Goal: Task Accomplishment & Management: Manage account settings

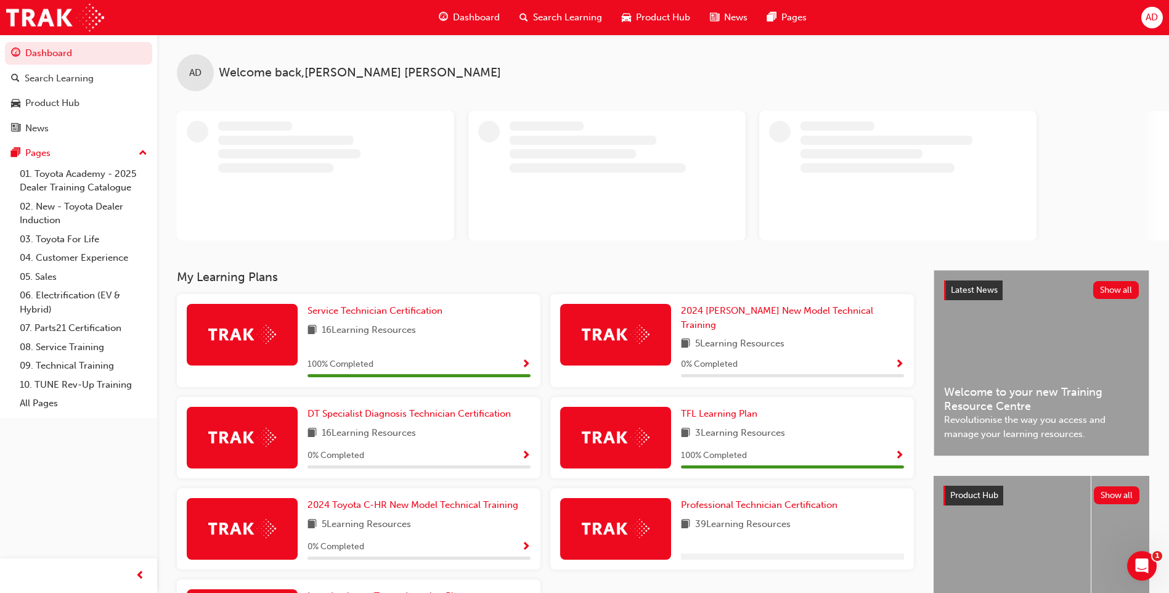
click at [1146, 171] on div at bounding box center [673, 175] width 992 height 129
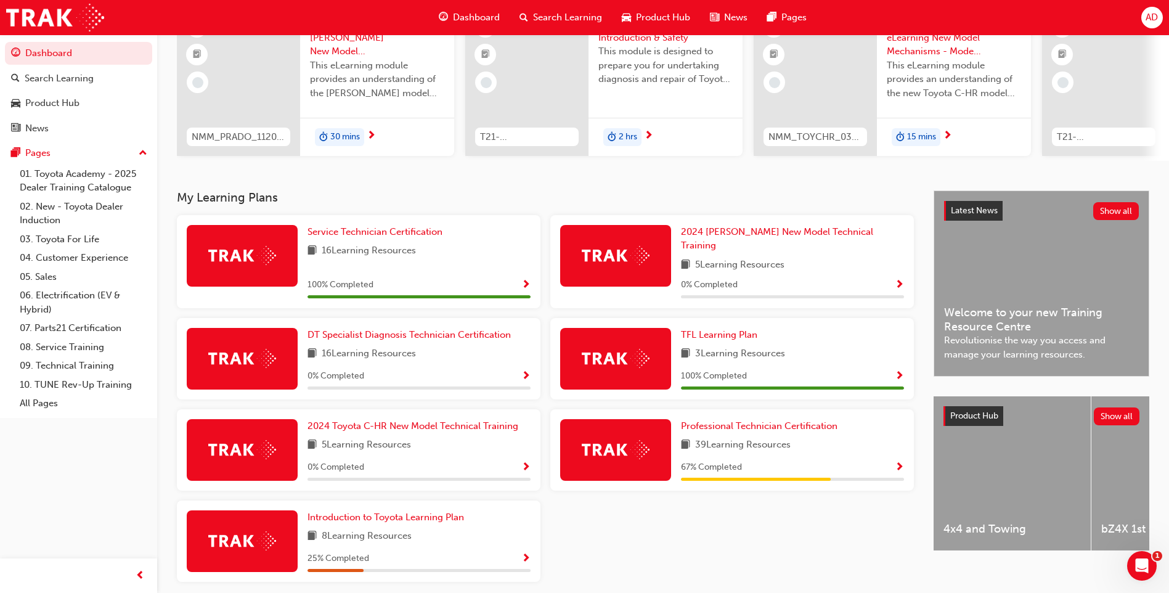
scroll to position [166, 0]
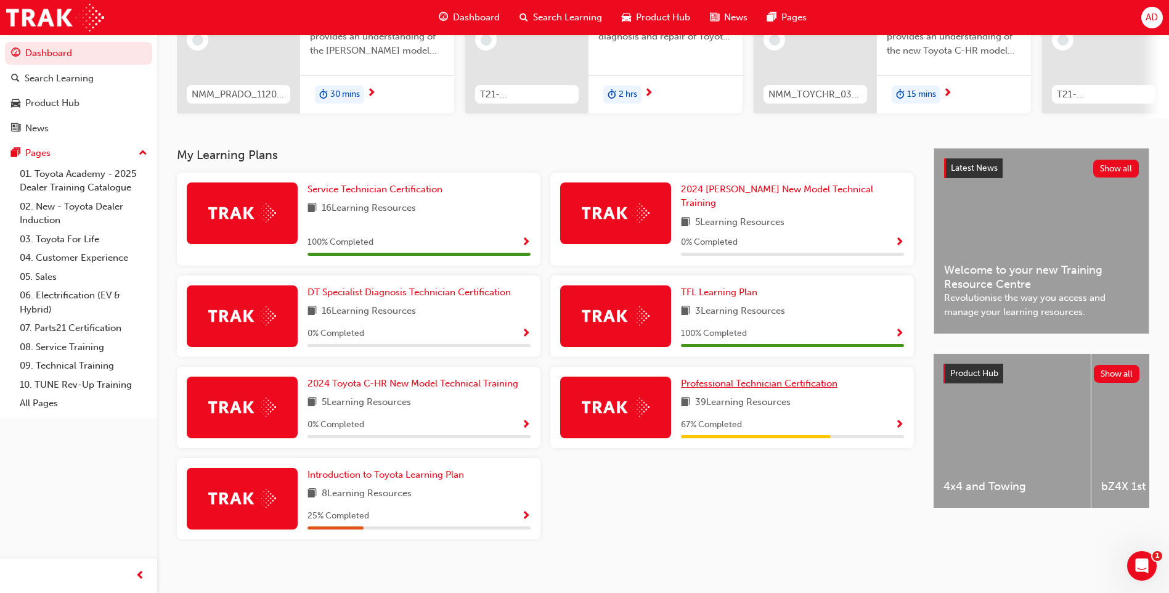
click at [735, 378] on span "Professional Technician Certification" at bounding box center [759, 383] width 157 height 11
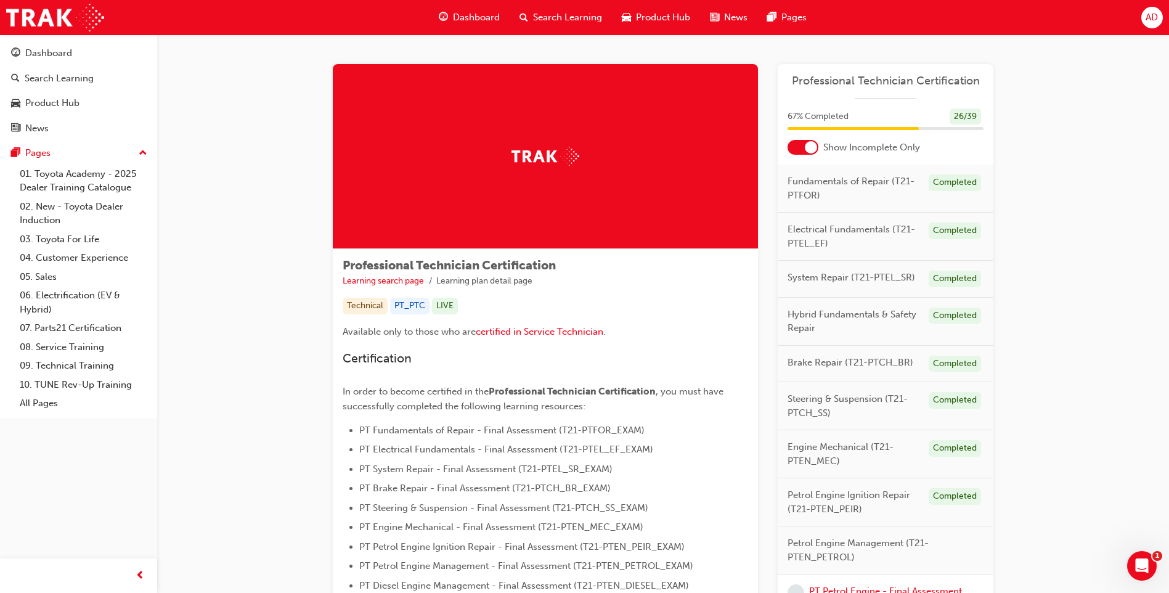
click at [1150, 18] on span "AD" at bounding box center [1152, 17] width 12 height 14
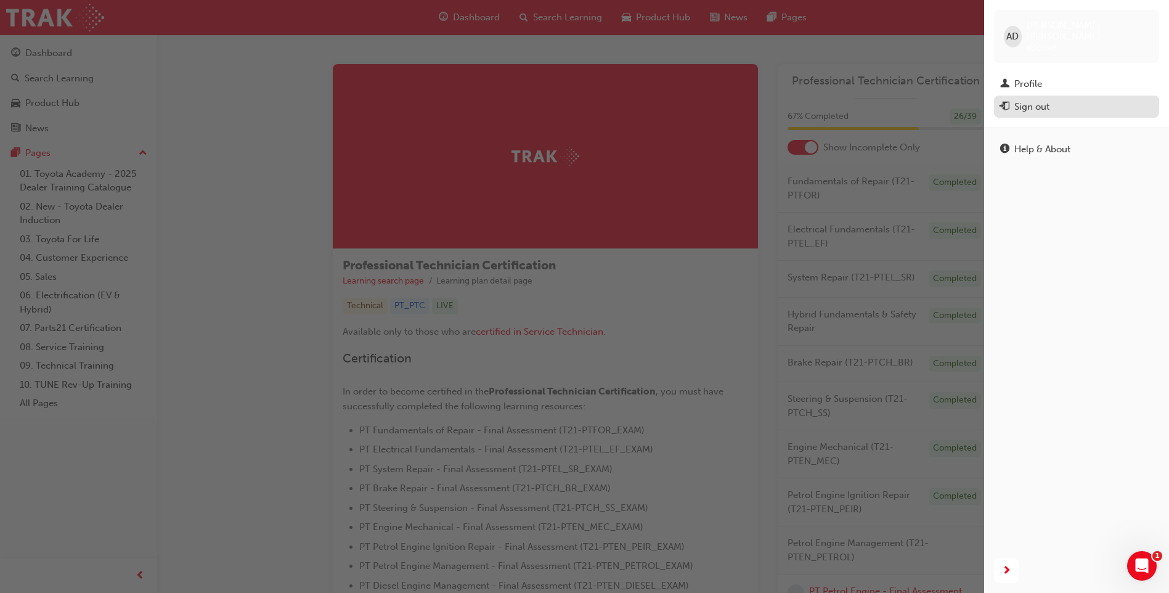
click at [1040, 100] on div "Sign out" at bounding box center [1032, 107] width 35 height 14
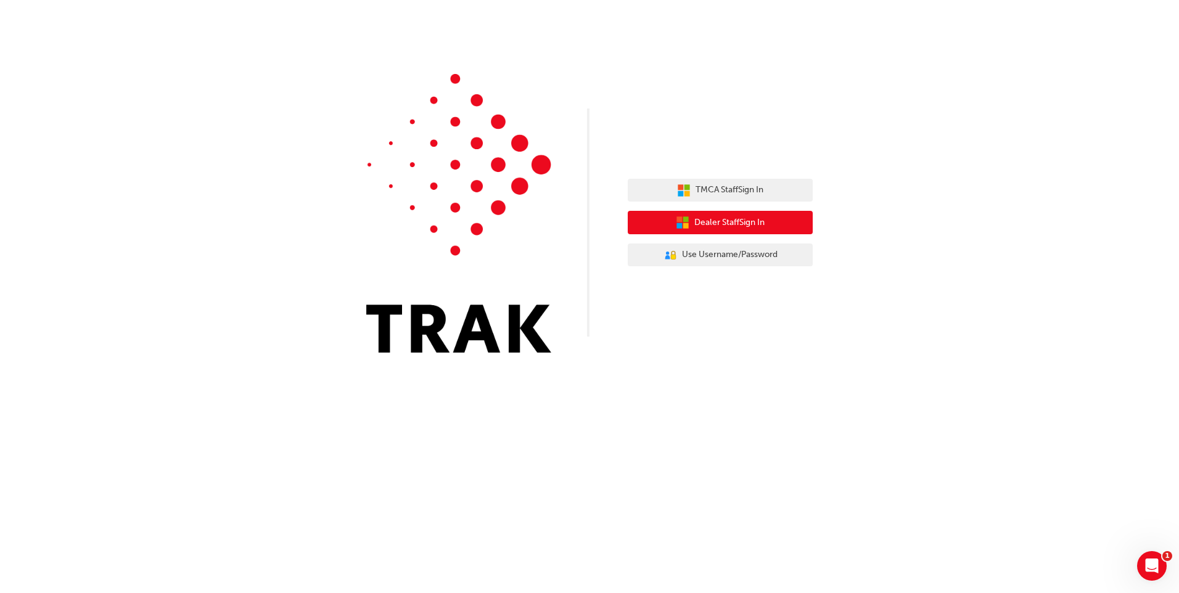
click at [703, 221] on span "Dealer Staff Sign In" at bounding box center [729, 223] width 70 height 14
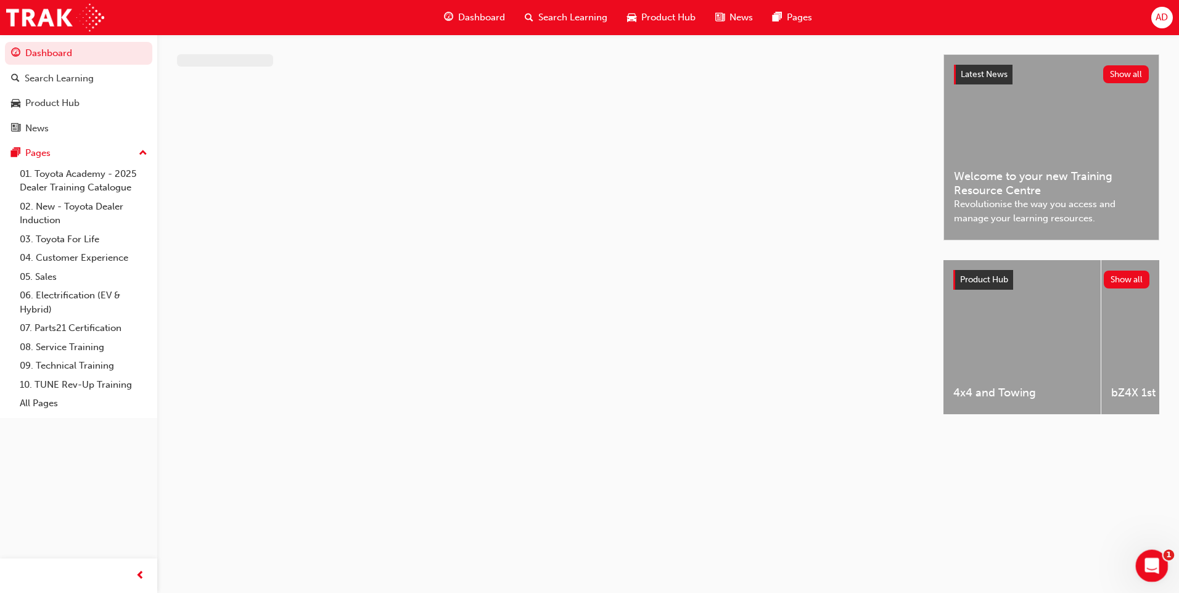
click at [1159, 575] on div "Open Intercom Messenger" at bounding box center [1149, 564] width 41 height 41
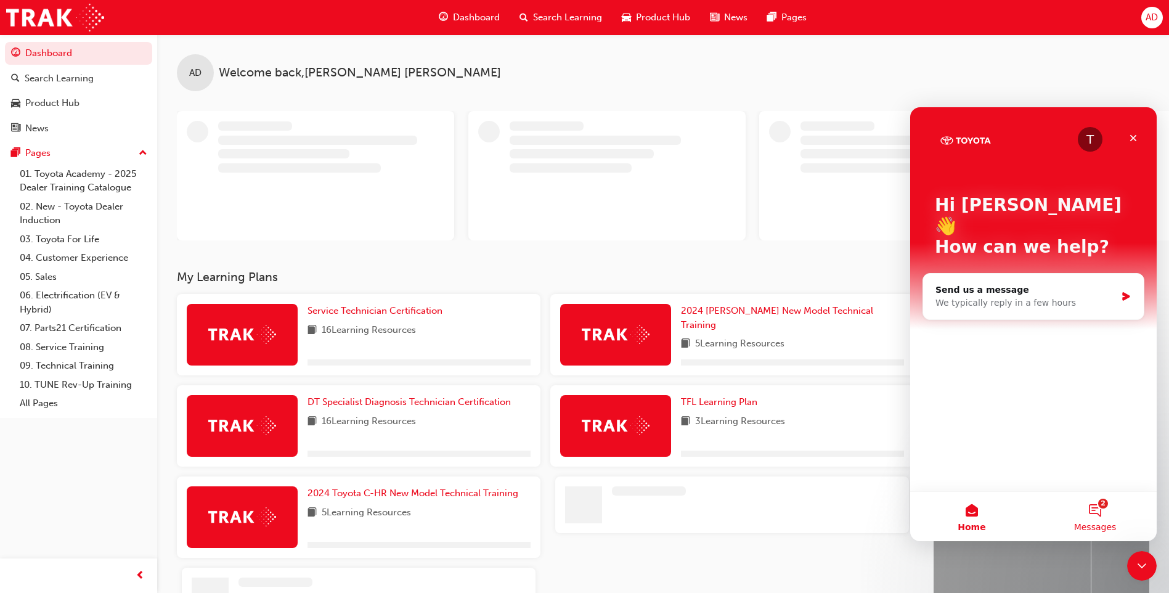
click at [1090, 505] on button "2 Messages" at bounding box center [1095, 516] width 123 height 49
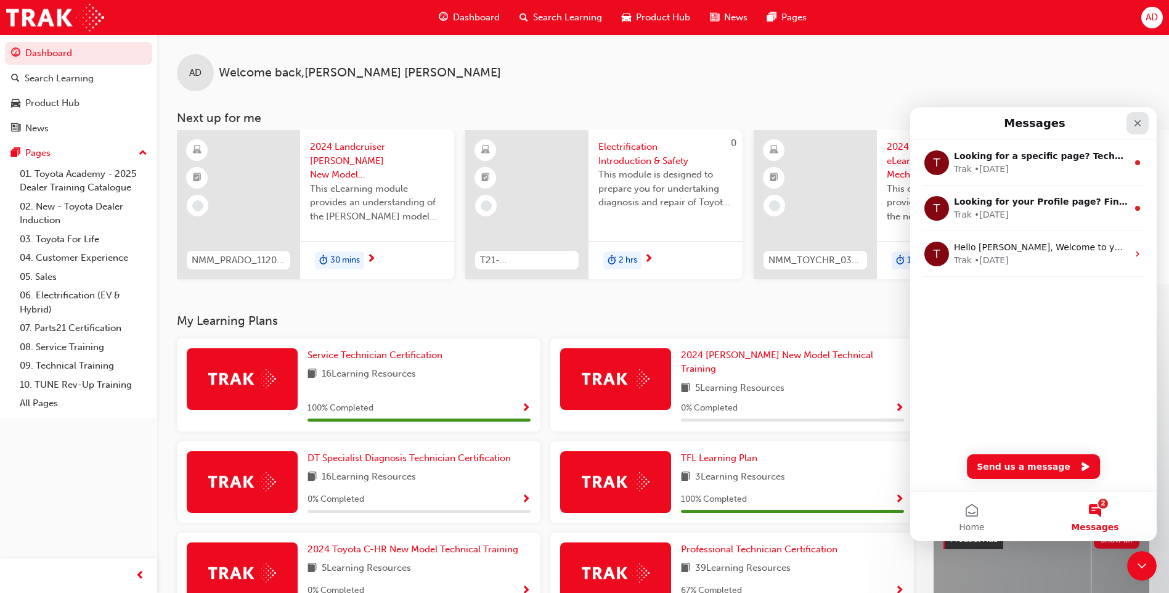
click at [1138, 123] on icon "Close" at bounding box center [1138, 123] width 7 height 7
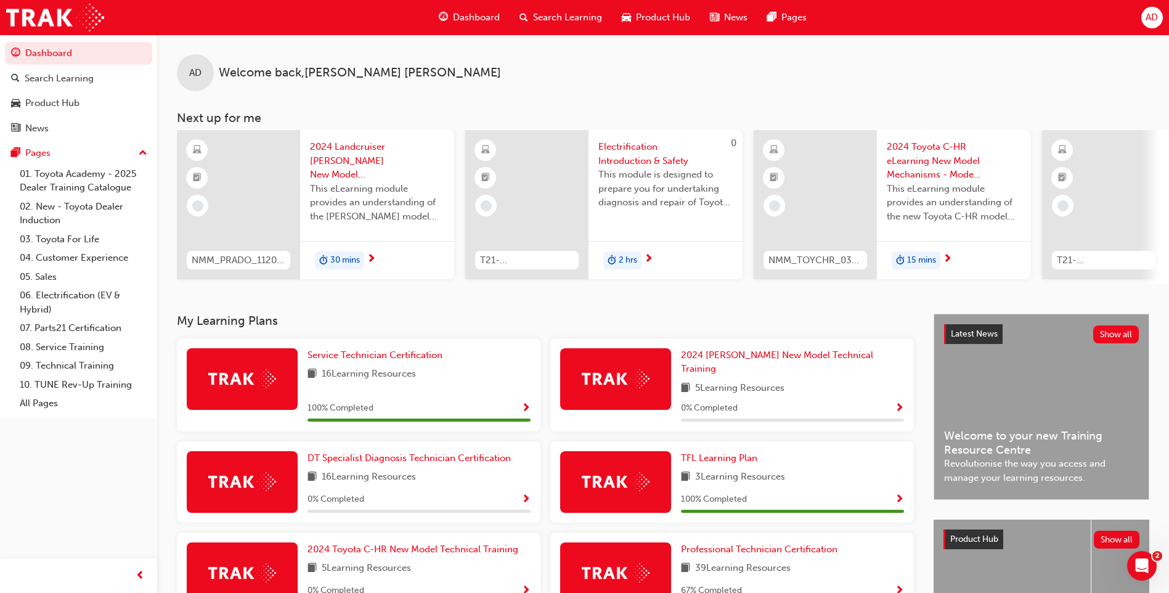
click at [1150, 23] on span "AD" at bounding box center [1152, 17] width 12 height 14
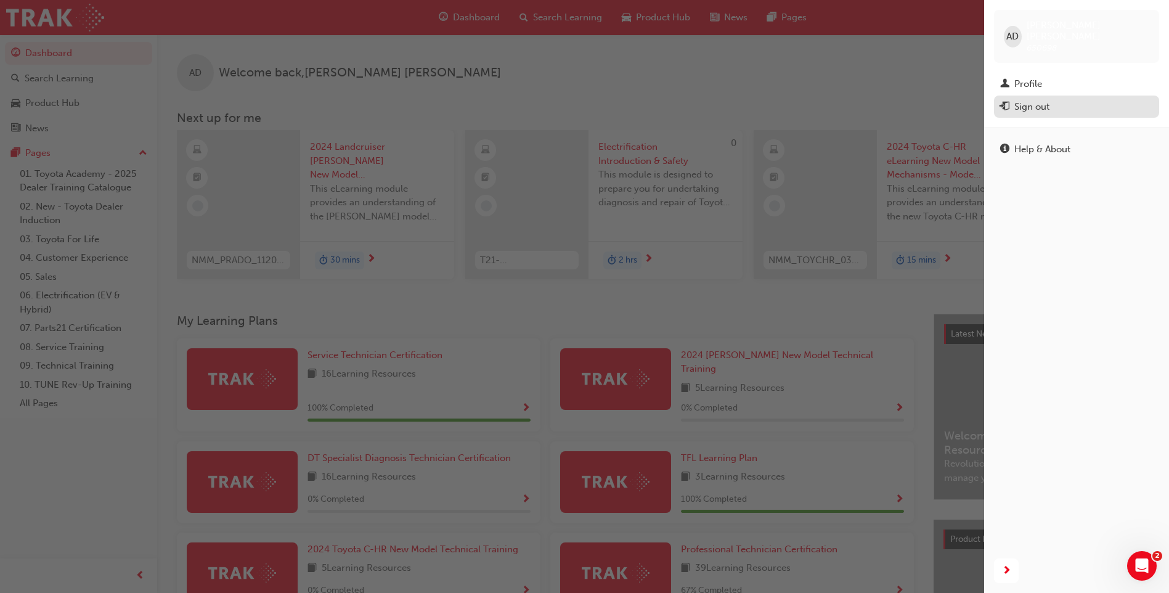
click at [1048, 100] on div "Sign out" at bounding box center [1032, 107] width 35 height 14
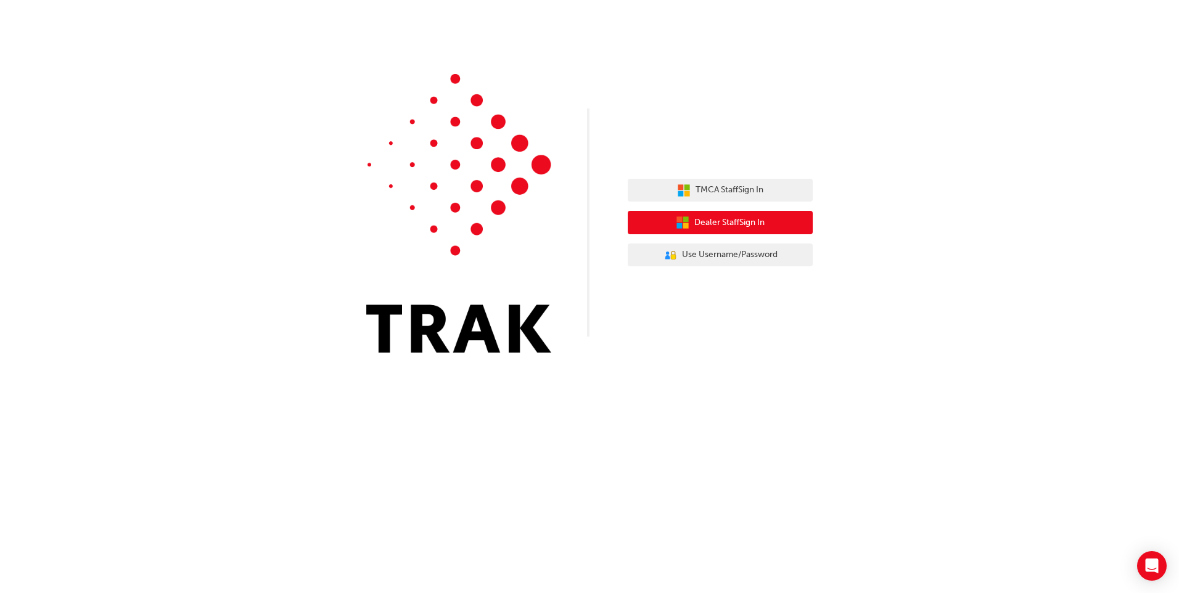
click at [720, 224] on span "Dealer Staff Sign In" at bounding box center [729, 223] width 70 height 14
